Goal: Task Accomplishment & Management: Manage account settings

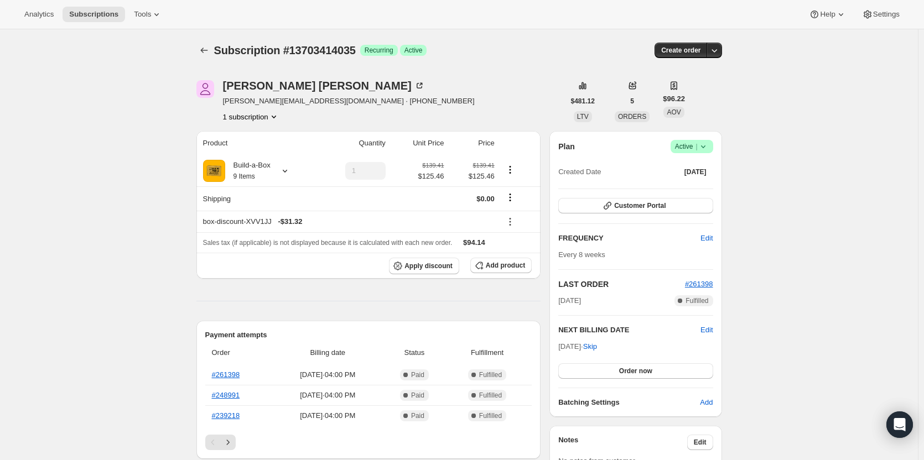
click at [697, 148] on span "|" at bounding box center [696, 146] width 2 height 9
click at [695, 185] on span "Cancel subscription" at bounding box center [695, 187] width 63 height 8
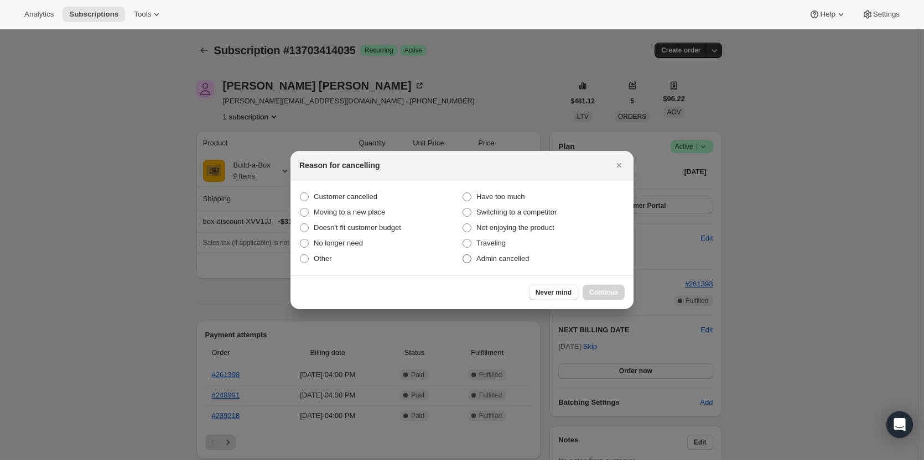
drag, startPoint x: 339, startPoint y: 195, endPoint x: 492, endPoint y: 254, distance: 164.3
click at [340, 195] on span "Customer cancelled" at bounding box center [346, 197] width 64 height 8
click at [300, 193] on input "Customer cancelled" at bounding box center [300, 193] width 1 height 1
radio input "true"
click at [592, 288] on button "Continue" at bounding box center [603, 292] width 42 height 15
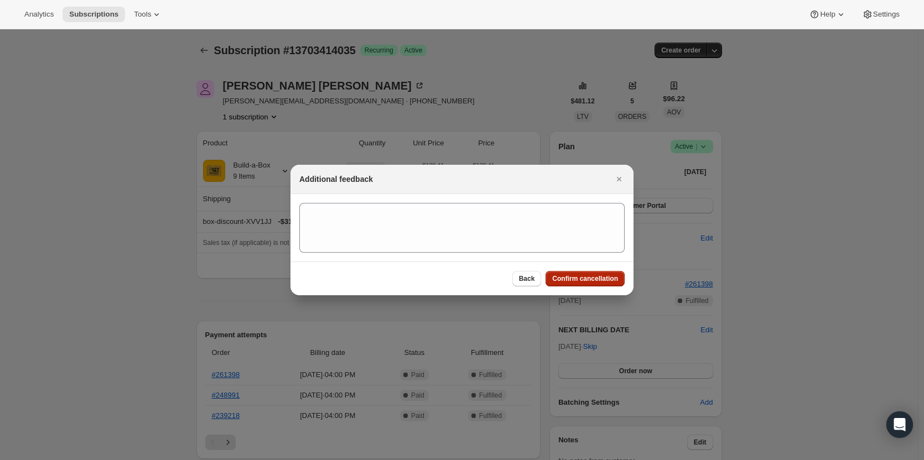
click at [574, 280] on span "Confirm cancellation" at bounding box center [585, 278] width 66 height 9
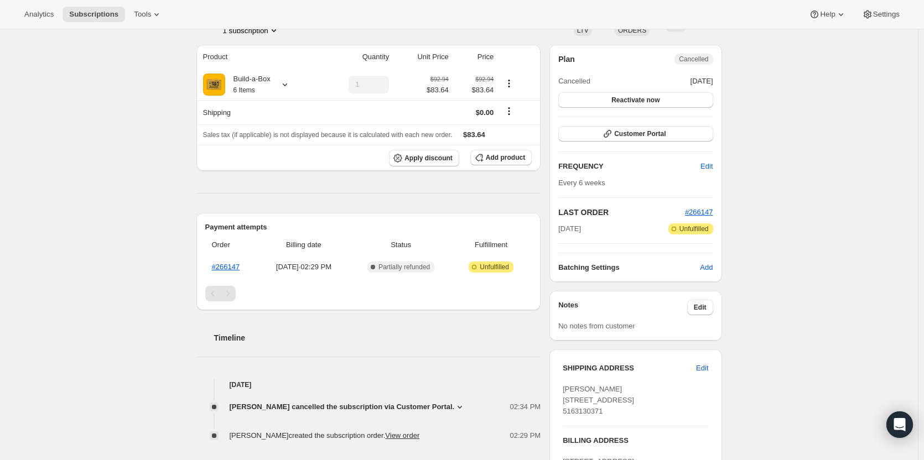
scroll to position [55, 0]
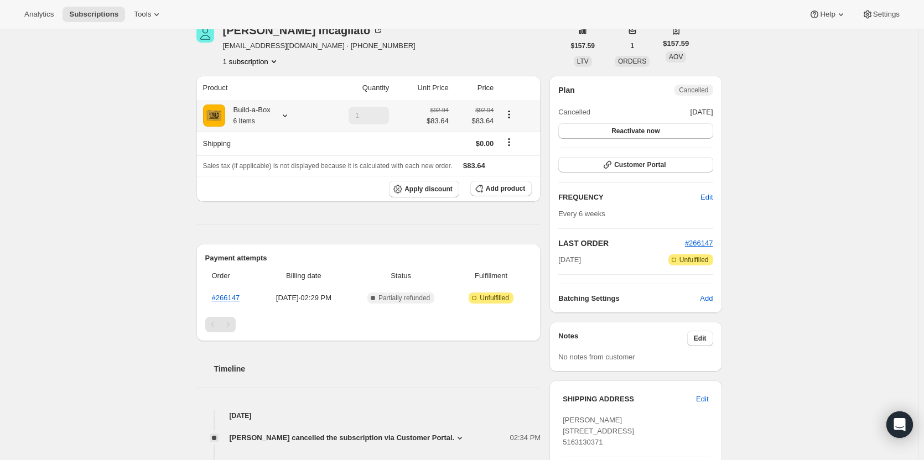
click at [287, 116] on icon at bounding box center [284, 115] width 11 height 11
click at [282, 117] on icon at bounding box center [284, 115] width 11 height 11
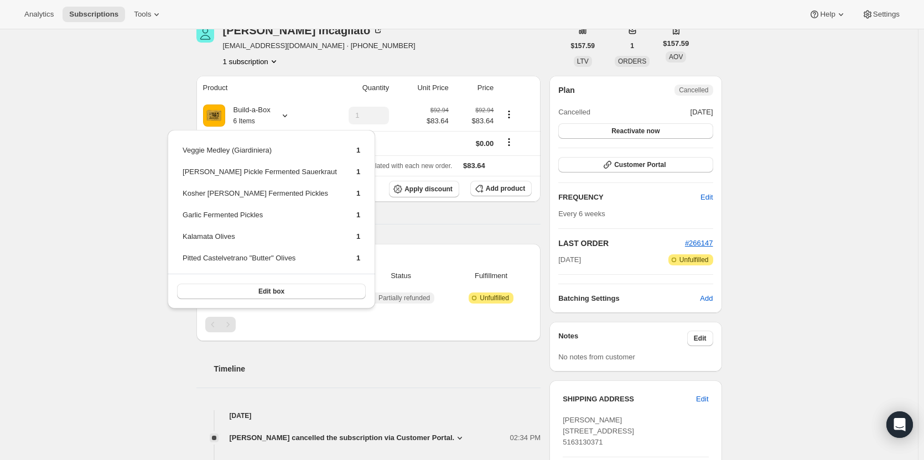
click at [117, 144] on div "Subscription #15176433939. This page is ready Subscription #15176433939 Success…" at bounding box center [459, 364] width 918 height 780
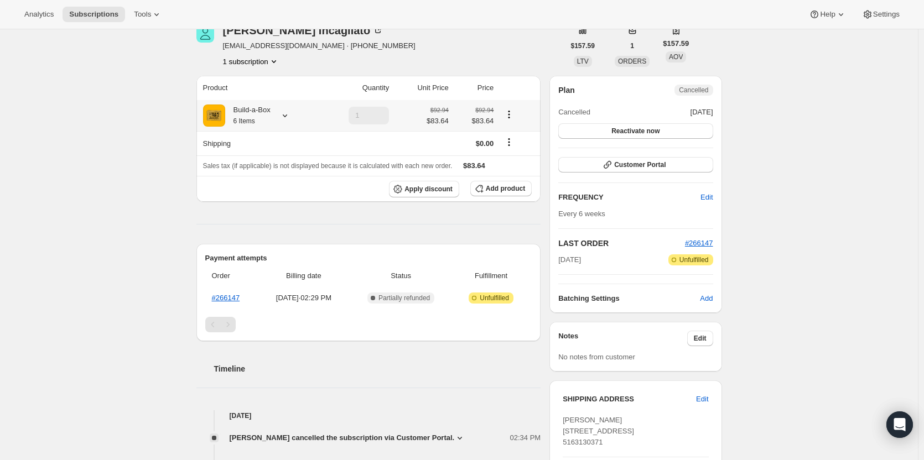
click at [511, 113] on icon "Product actions" at bounding box center [508, 114] width 11 height 11
click at [508, 137] on span "Edit box" at bounding box center [511, 136] width 26 height 8
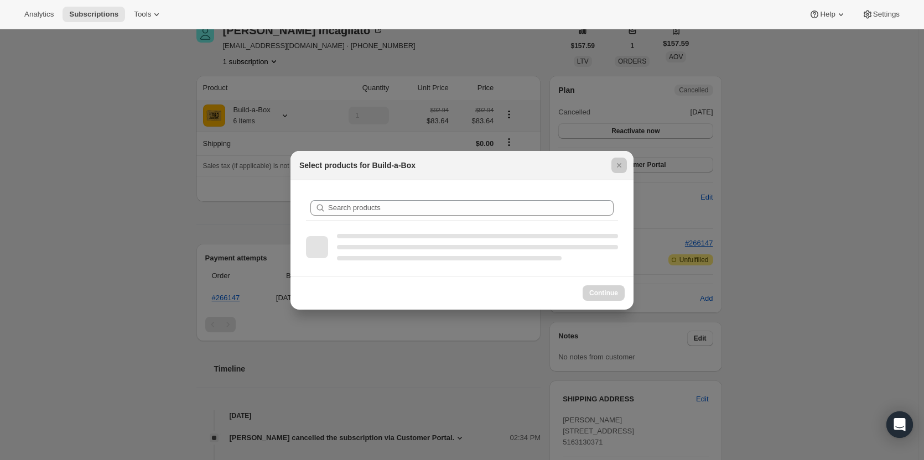
click at [115, 144] on div at bounding box center [462, 230] width 924 height 460
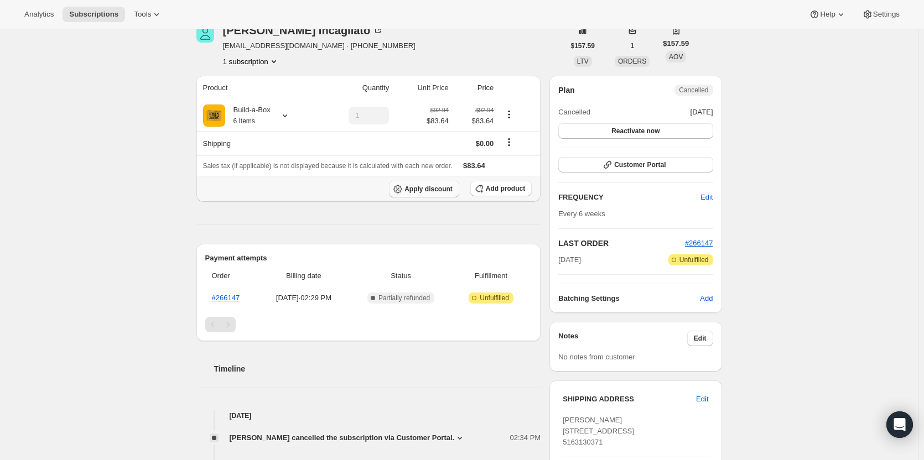
click at [435, 189] on span "Apply discount" at bounding box center [428, 189] width 48 height 9
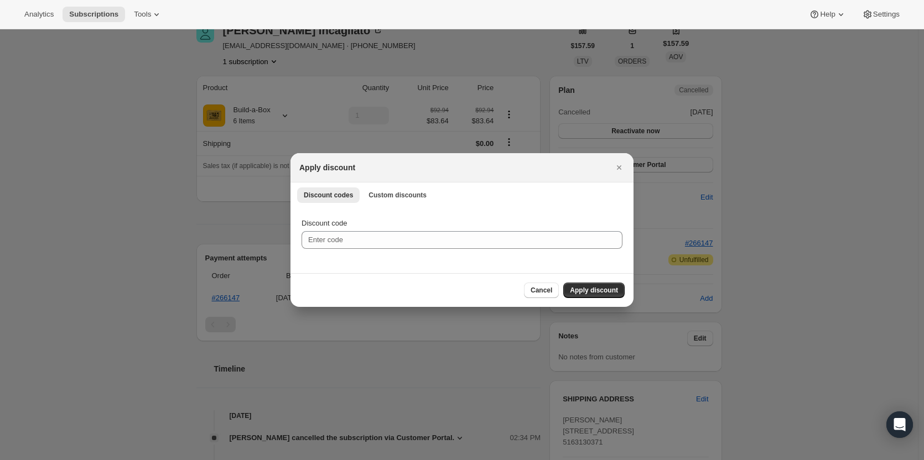
scroll to position [0, 0]
click at [409, 196] on span "Custom discounts" at bounding box center [397, 195] width 58 height 9
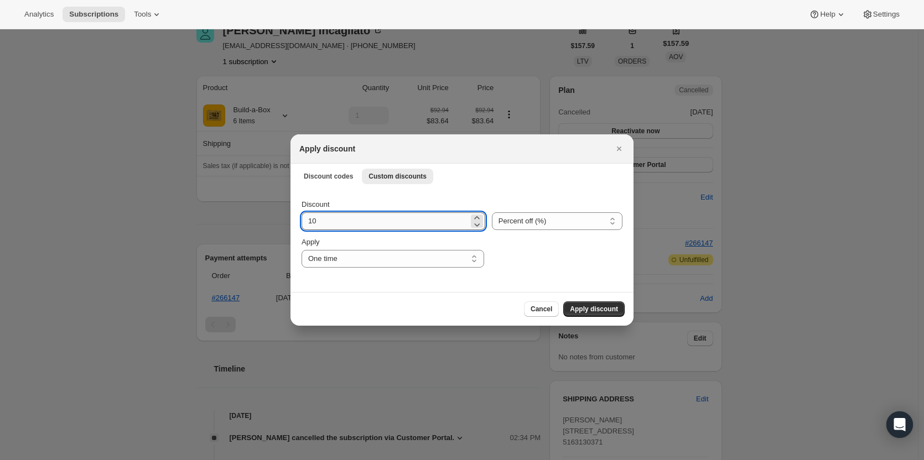
click at [386, 220] on input "10" at bounding box center [384, 221] width 167 height 18
click at [529, 217] on select "Percent off (%) Amount off ($)" at bounding box center [557, 221] width 131 height 18
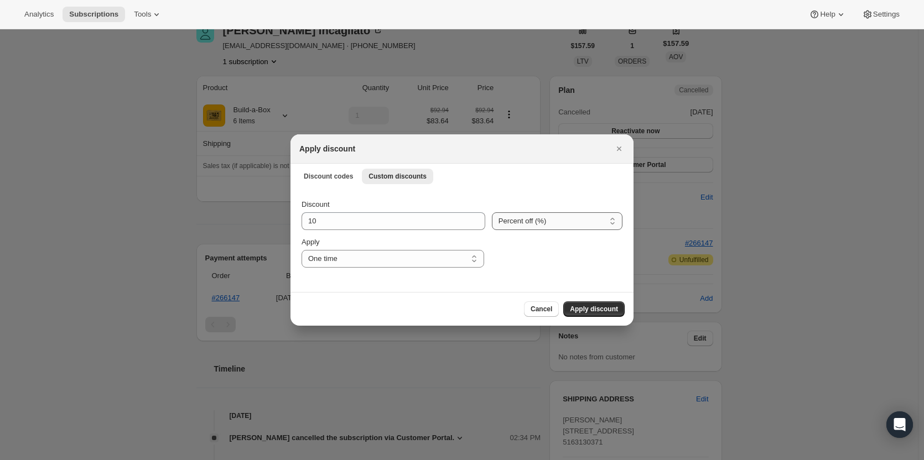
select select "fixed"
click at [492, 212] on select "Percent off (%) Amount off ($)" at bounding box center [557, 221] width 131 height 18
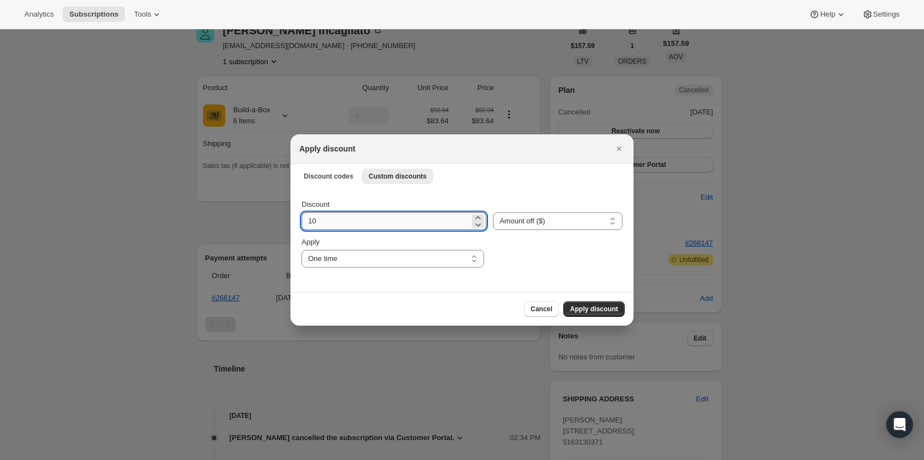
click at [427, 226] on input "10" at bounding box center [385, 221] width 168 height 18
type input "1"
type input "12.54"
click at [446, 257] on select "One time Specify instances... Indefinitely" at bounding box center [392, 259] width 183 height 18
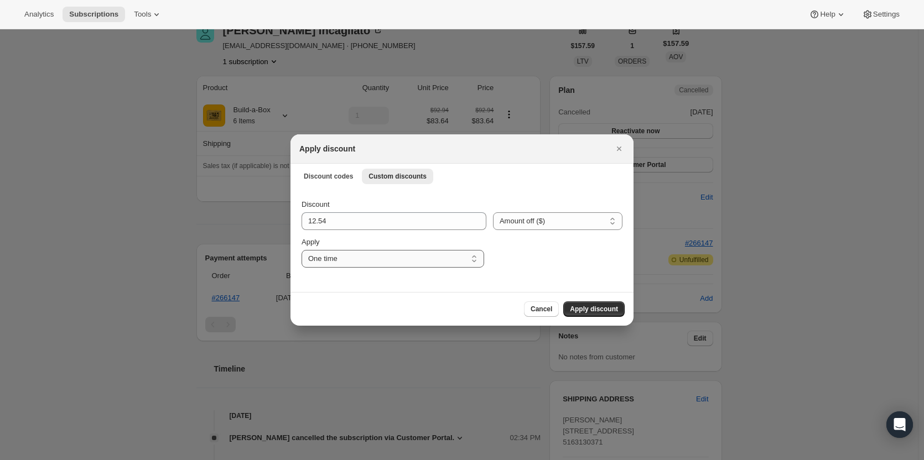
select select "indefinitely"
click at [301, 250] on select "One time Specify instances... Indefinitely" at bounding box center [392, 259] width 183 height 18
click at [605, 309] on span "Apply discount" at bounding box center [594, 309] width 48 height 9
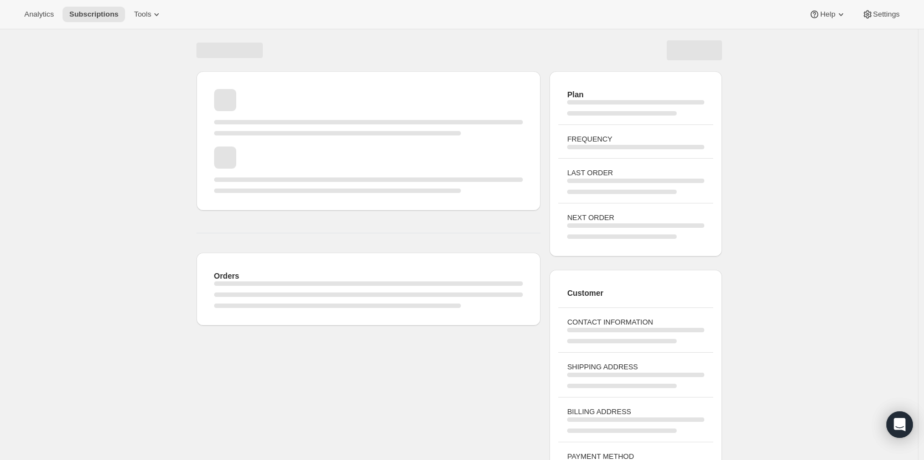
scroll to position [40, 0]
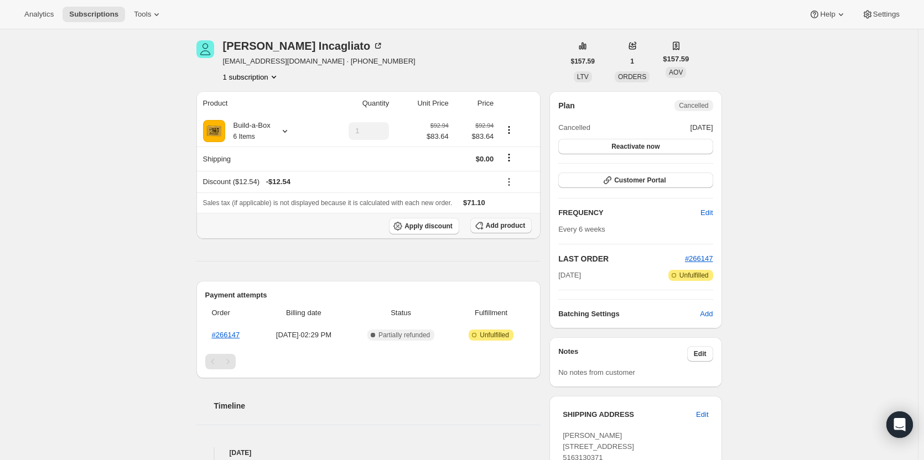
click at [493, 227] on span "Add product" at bounding box center [505, 225] width 39 height 9
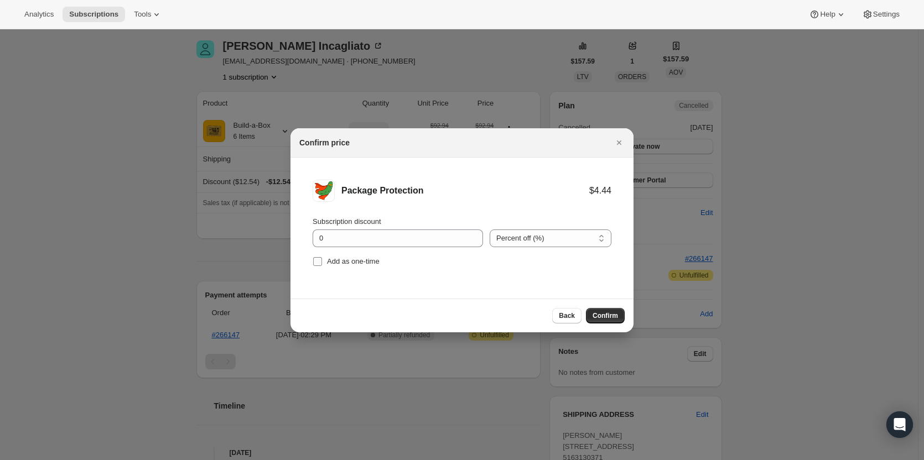
click at [353, 264] on span "Add as one-time" at bounding box center [353, 261] width 53 height 8
click at [322, 264] on input "Add as one-time" at bounding box center [317, 261] width 9 height 9
click at [343, 259] on span "Add as one-time" at bounding box center [353, 261] width 53 height 8
click at [322, 259] on input "Add as one-time" at bounding box center [317, 261] width 9 height 9
checkbox input "false"
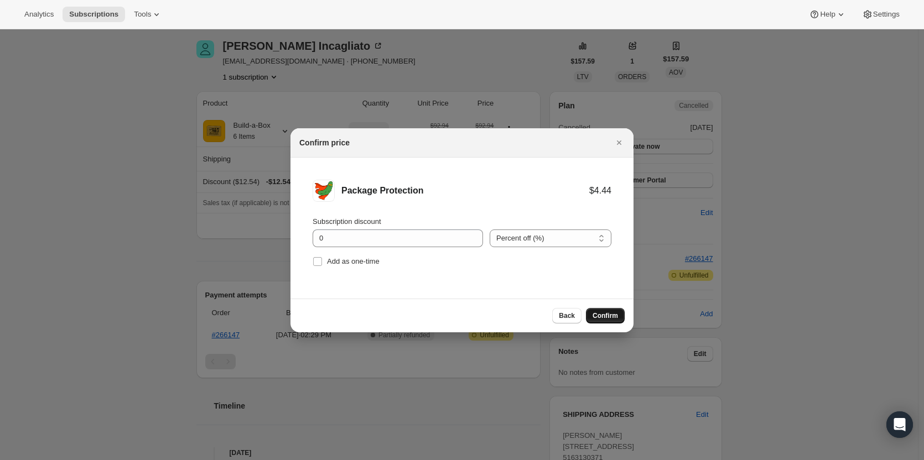
click at [612, 313] on span "Confirm" at bounding box center [604, 315] width 25 height 9
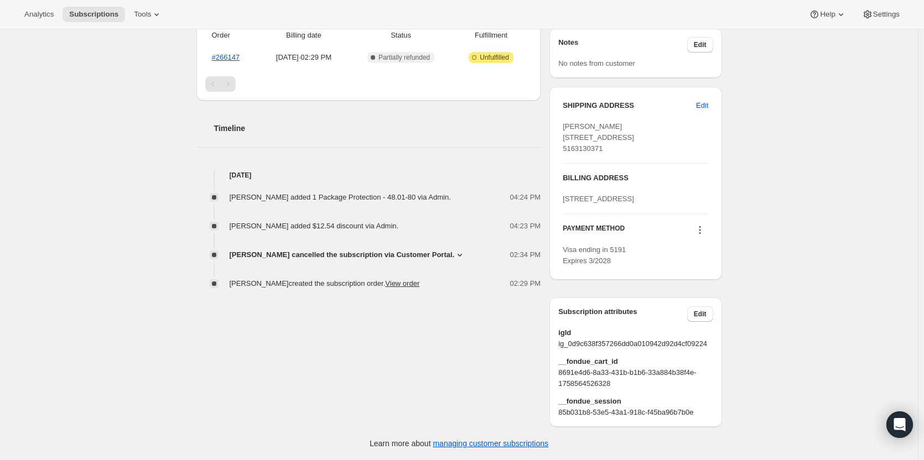
scroll to position [372, 0]
click at [350, 249] on span "Robert Incagliato cancelled the subscription via Customer Portal." at bounding box center [342, 254] width 225 height 11
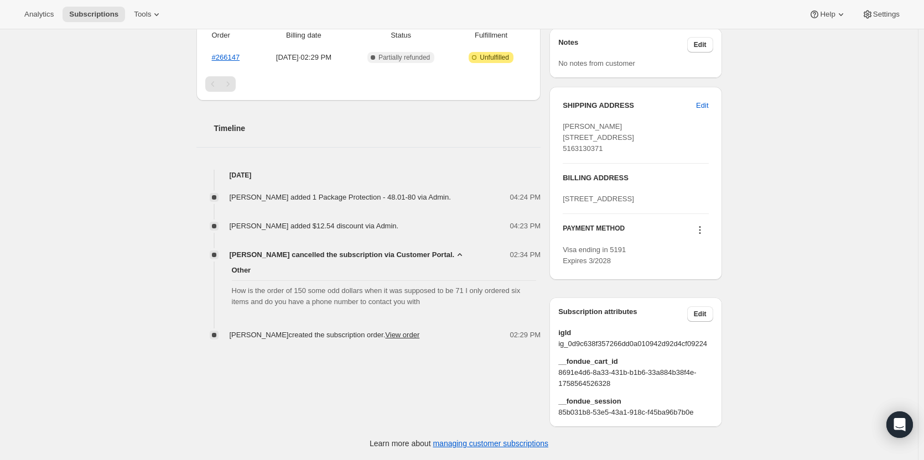
click at [350, 249] on span "Robert Incagliato cancelled the subscription via Customer Portal." at bounding box center [342, 254] width 225 height 11
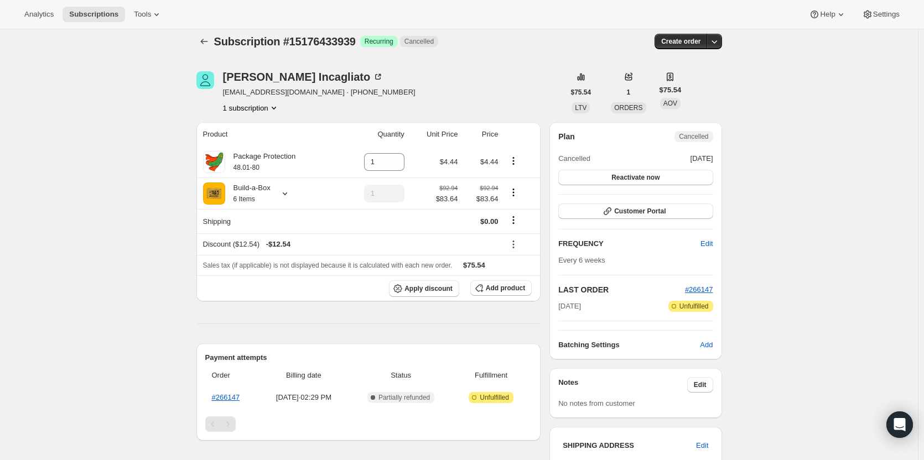
scroll to position [0, 0]
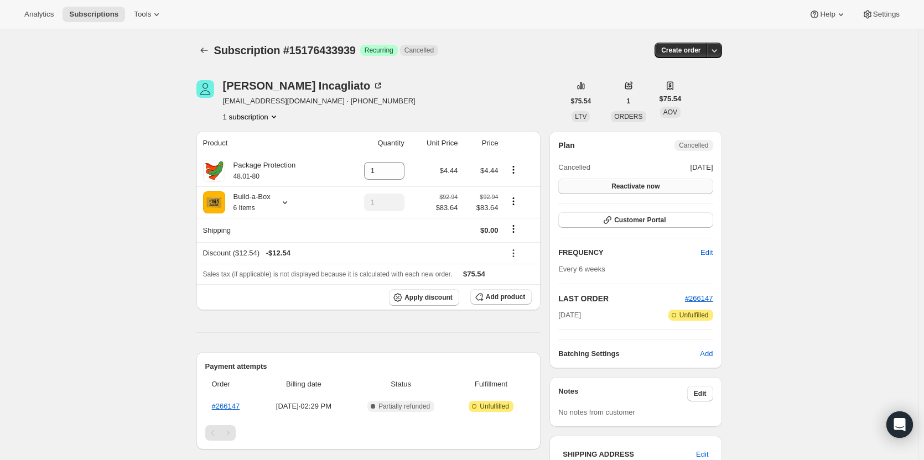
click at [626, 185] on span "Reactivate now" at bounding box center [635, 186] width 48 height 9
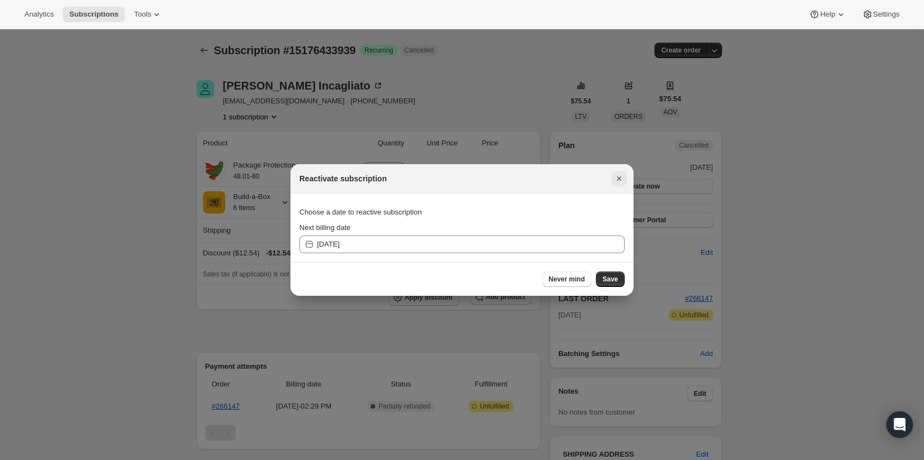
click at [619, 176] on icon "Close" at bounding box center [618, 178] width 11 height 11
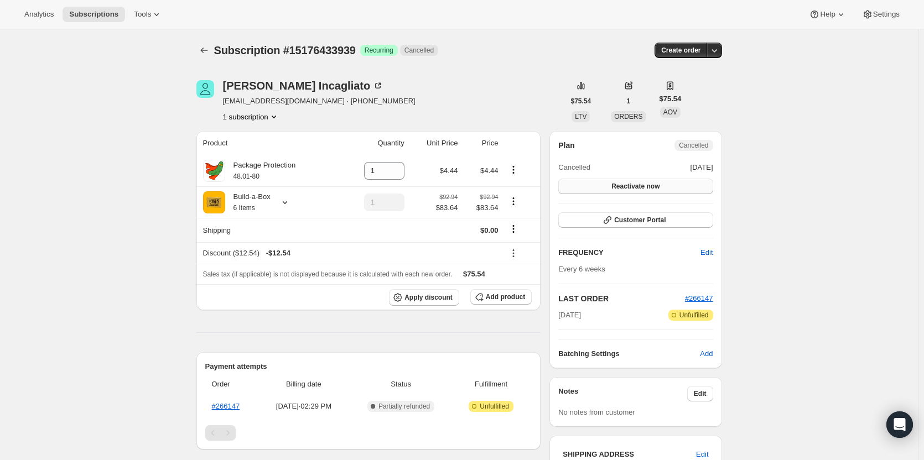
click at [677, 183] on button "Reactivate now" at bounding box center [635, 186] width 154 height 15
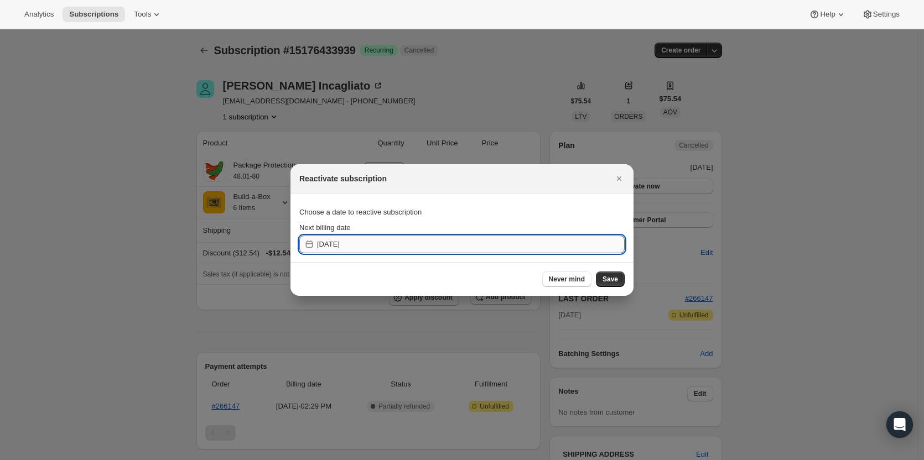
click at [437, 247] on input "2025-09-23" at bounding box center [471, 245] width 308 height 18
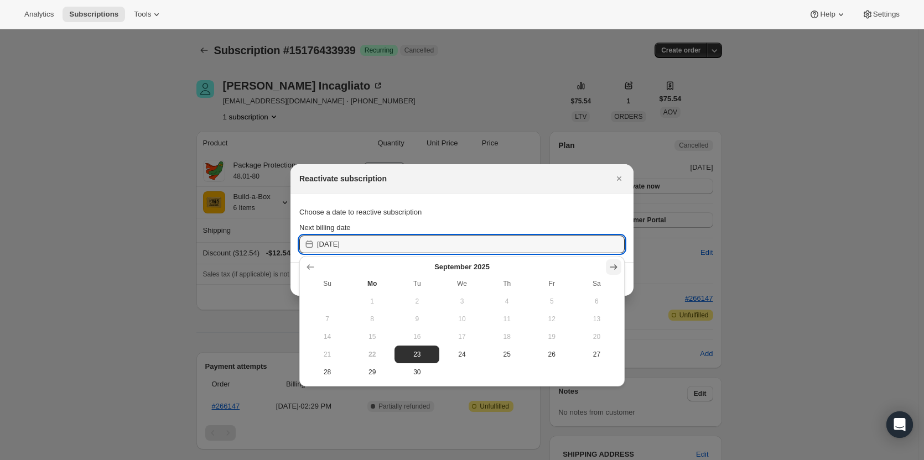
click at [612, 261] on button "Show next month, October 2025" at bounding box center [613, 266] width 15 height 15
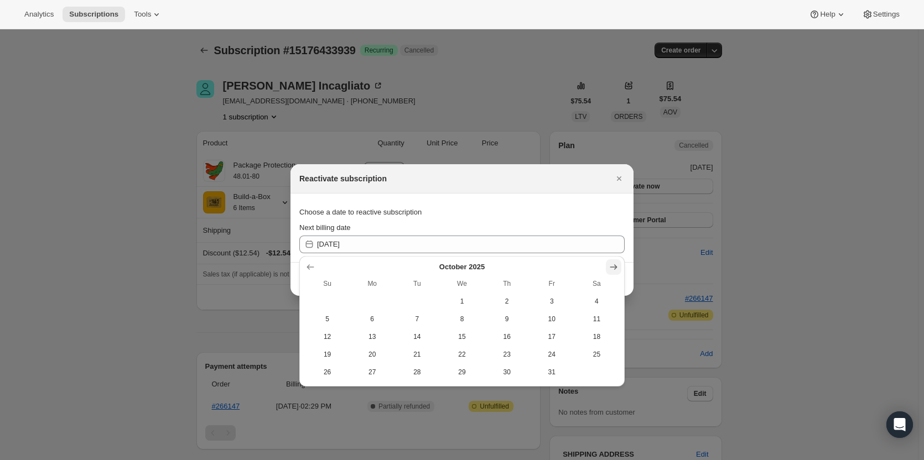
click at [612, 267] on icon "Show next month, November 2025" at bounding box center [613, 267] width 7 height 6
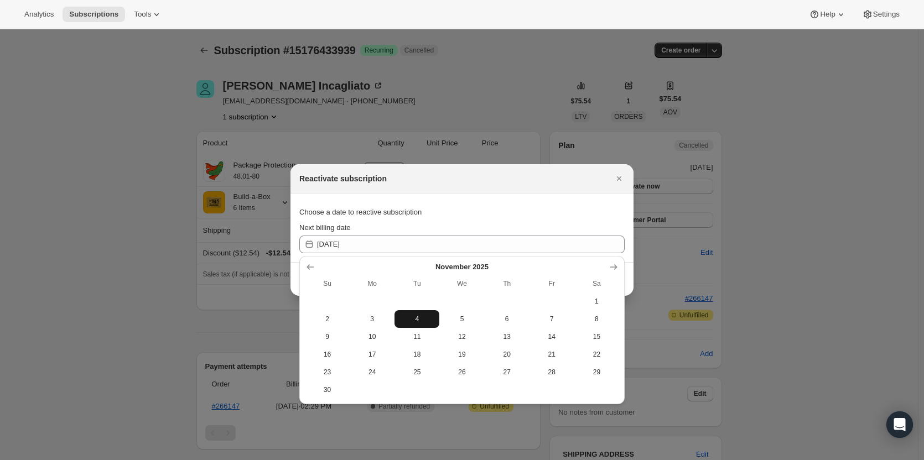
click at [422, 318] on span "4" at bounding box center [417, 319] width 36 height 9
type input "2025-11-04"
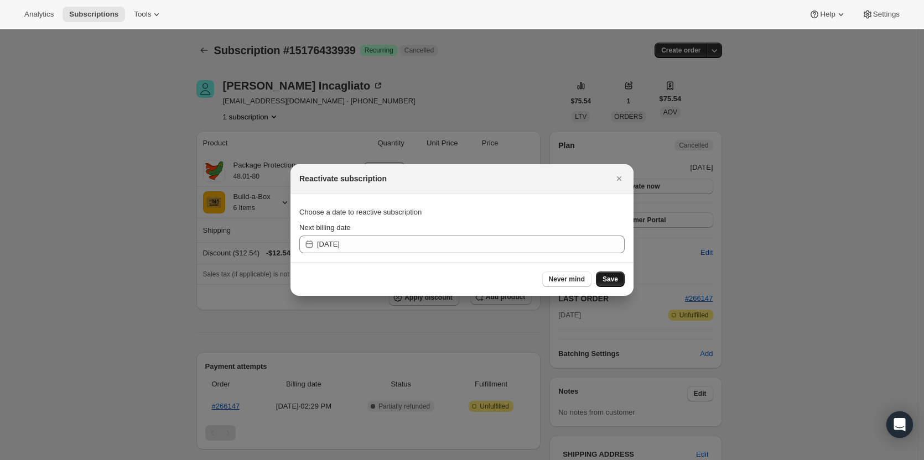
click at [611, 282] on span "Save" at bounding box center [609, 279] width 15 height 9
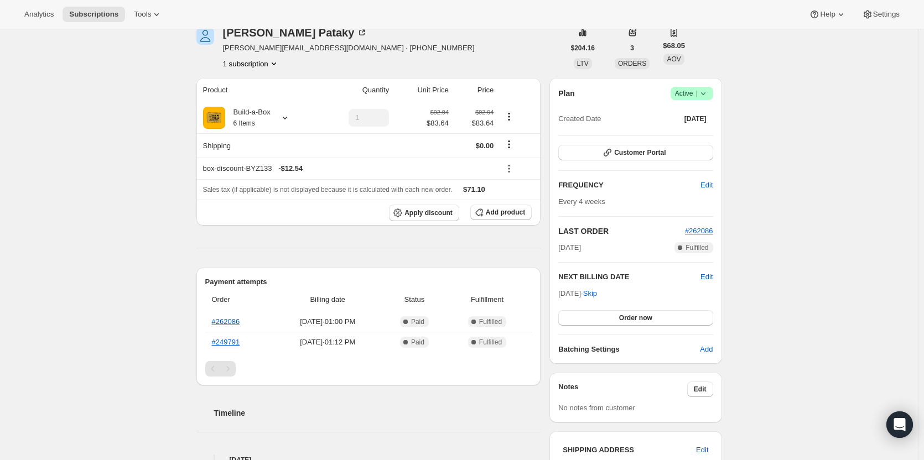
scroll to position [55, 0]
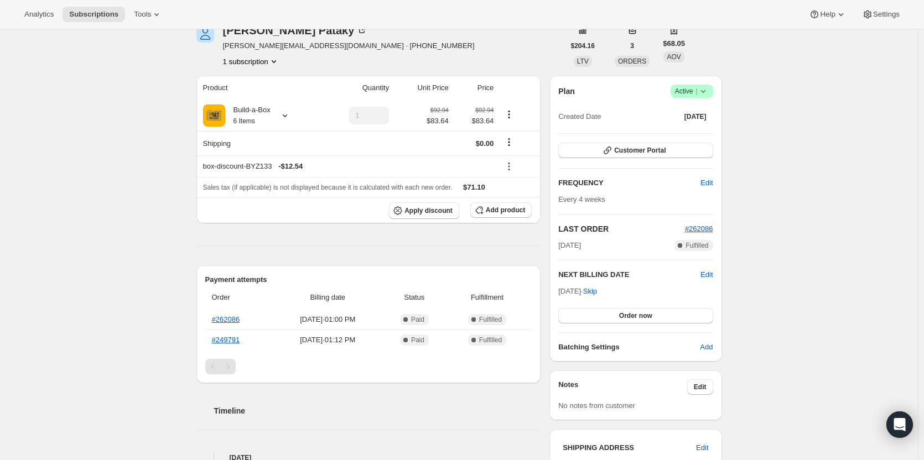
click at [697, 87] on span "|" at bounding box center [696, 91] width 2 height 9
click at [697, 130] on span "Cancel subscription" at bounding box center [695, 132] width 63 height 8
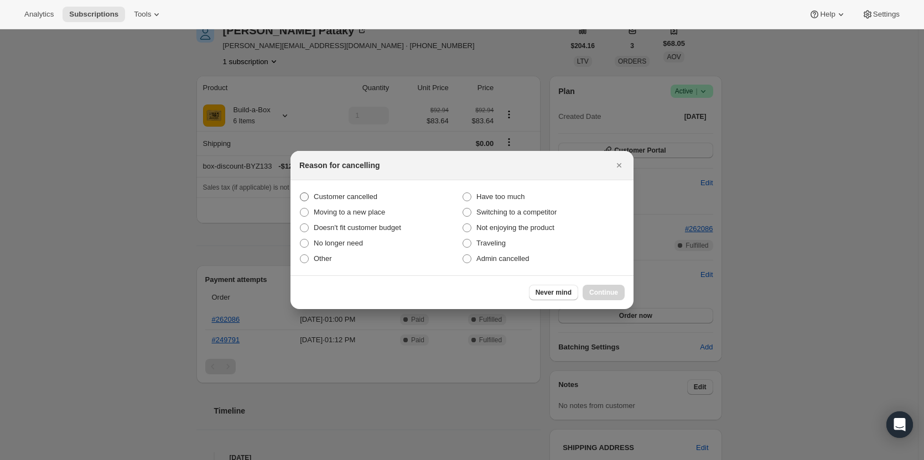
click at [341, 197] on span "Customer cancelled" at bounding box center [346, 197] width 64 height 8
click at [300, 193] on input "Customer cancelled" at bounding box center [300, 193] width 1 height 1
radio input "true"
click at [599, 291] on span "Continue" at bounding box center [603, 292] width 29 height 9
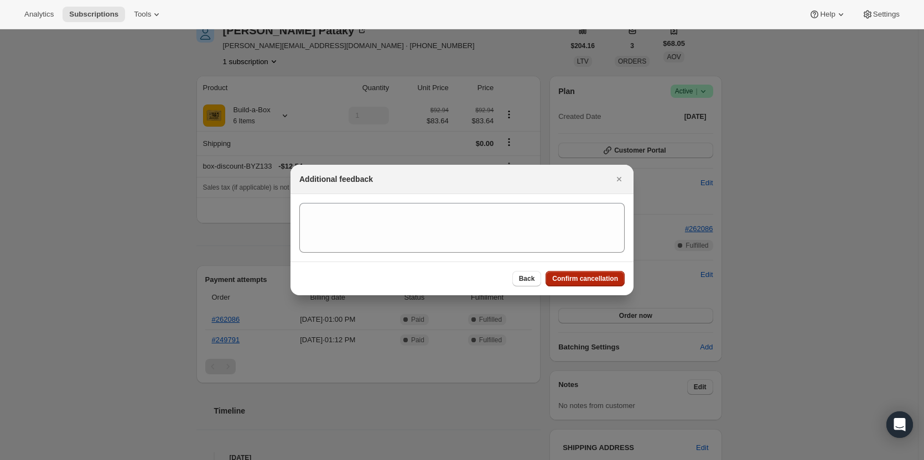
click at [592, 275] on span "Confirm cancellation" at bounding box center [585, 278] width 66 height 9
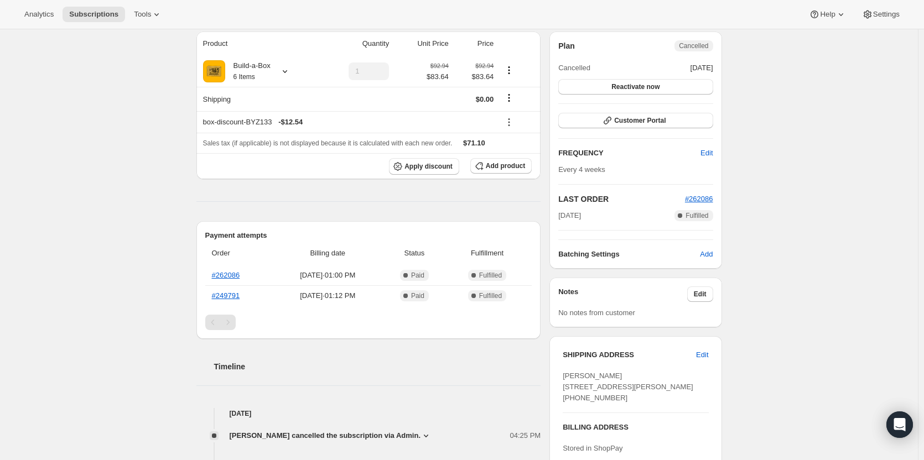
scroll to position [144, 0]
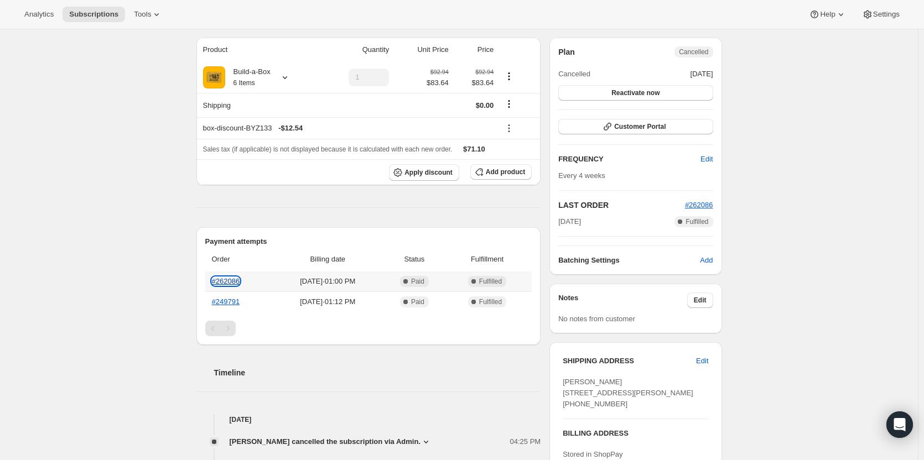
click at [227, 281] on link "#262086" at bounding box center [226, 281] width 28 height 8
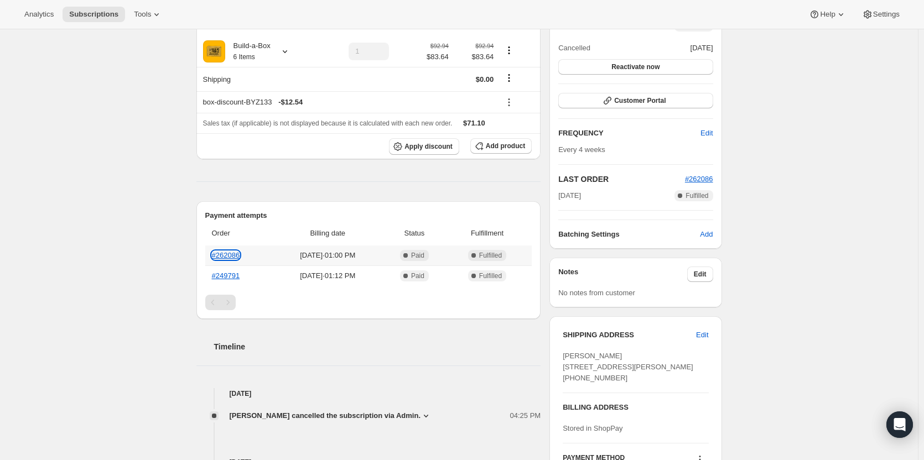
scroll to position [255, 0]
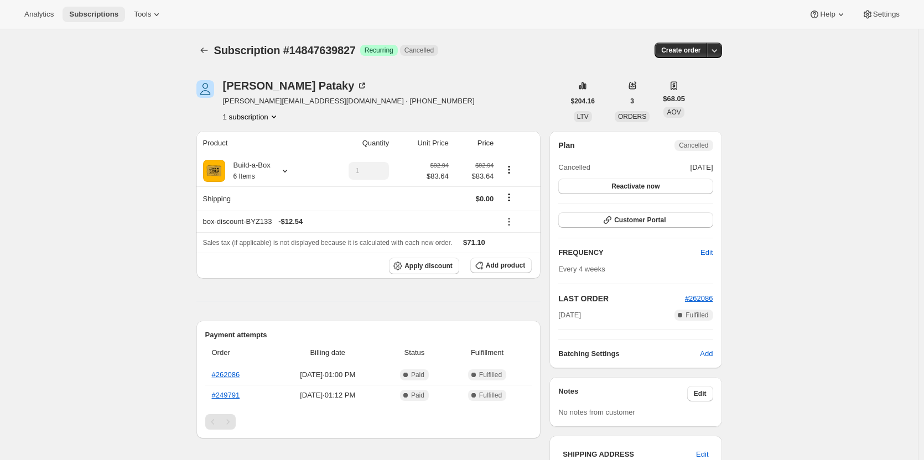
click at [82, 13] on span "Subscriptions" at bounding box center [93, 14] width 49 height 9
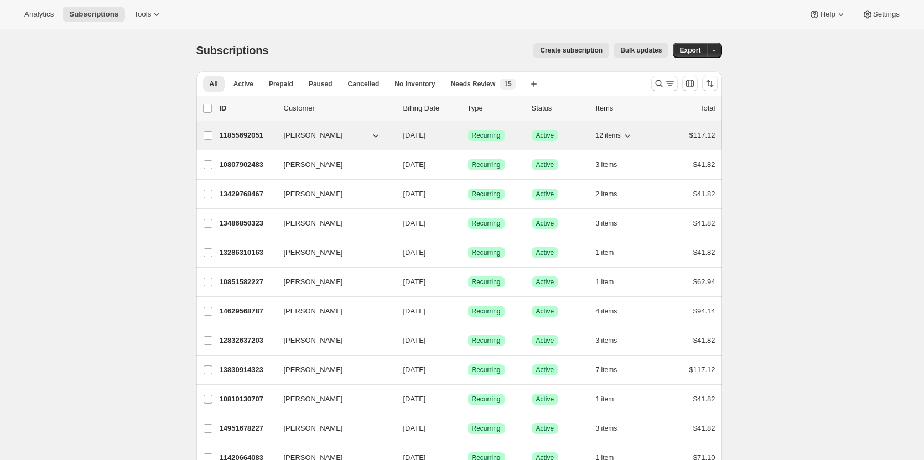
click at [237, 136] on p "11855692051" at bounding box center [247, 135] width 55 height 11
